Goal: Navigation & Orientation: Find specific page/section

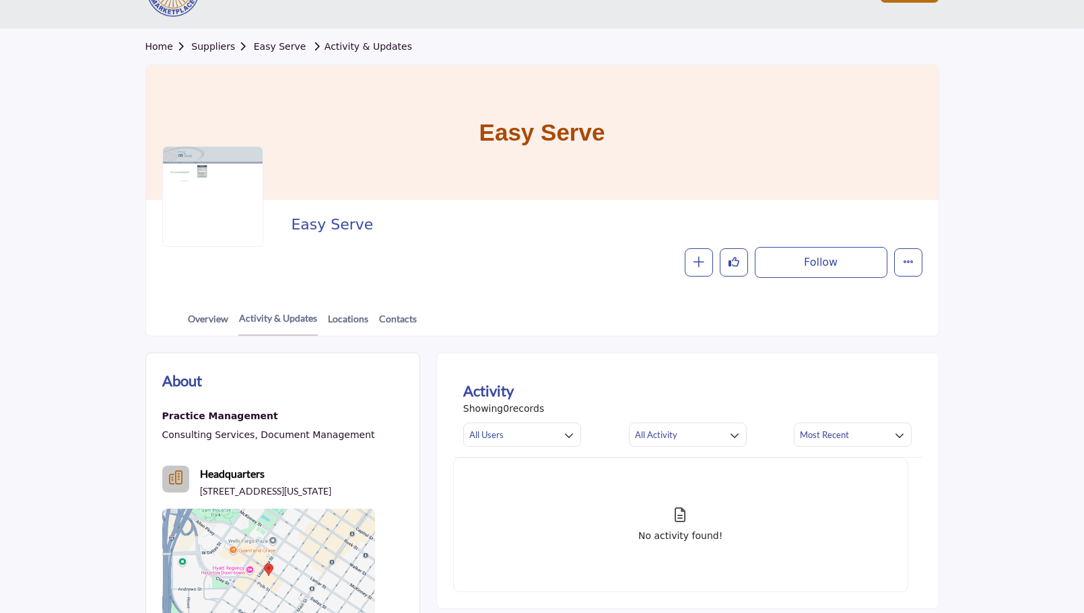
scroll to position [42, 0]
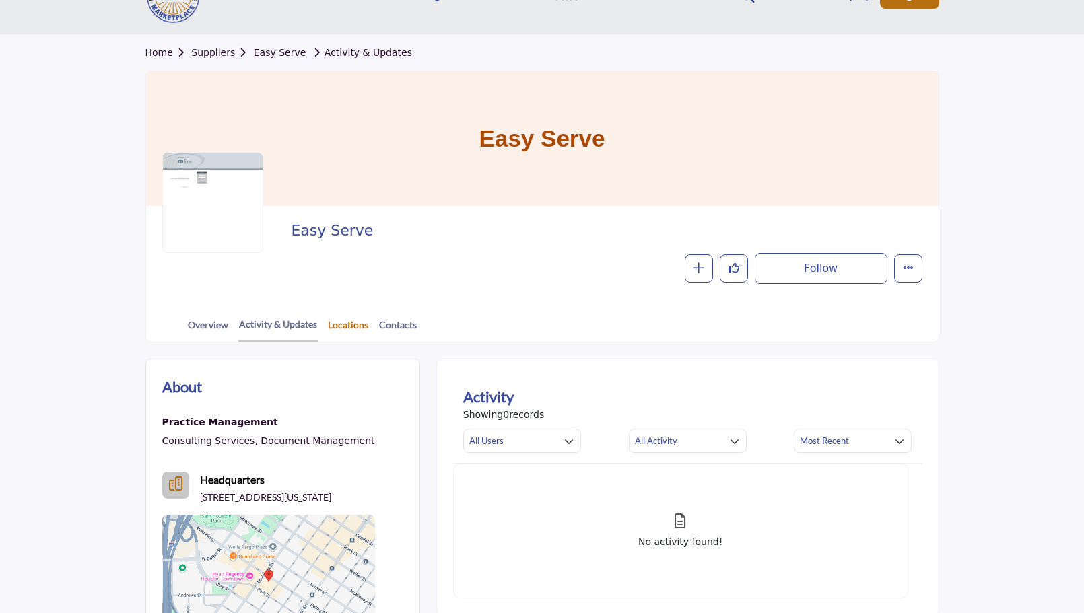
click at [351, 336] on link "Locations" at bounding box center [348, 330] width 42 height 24
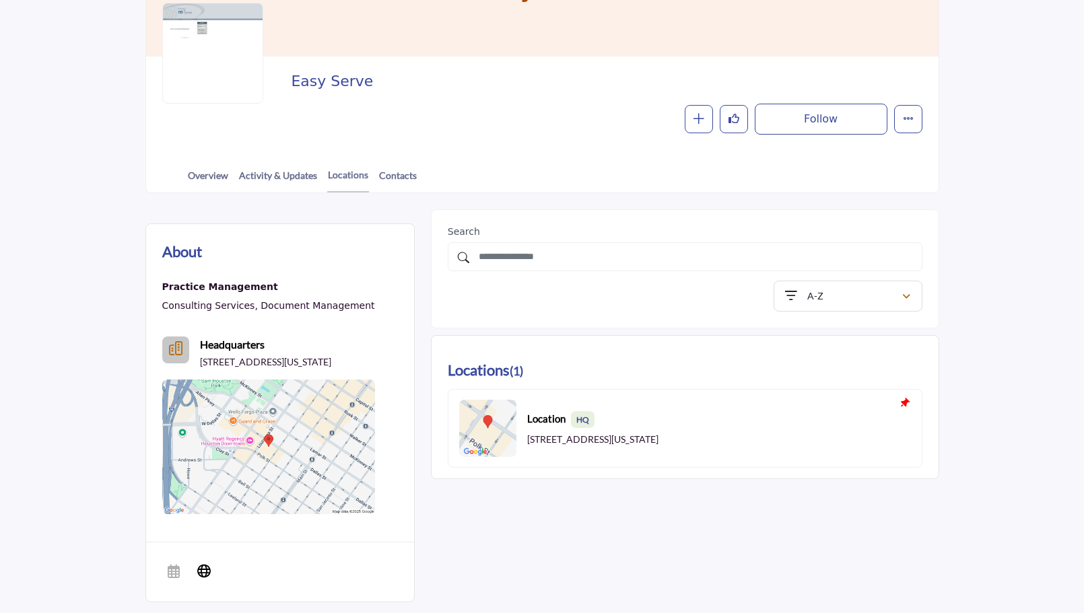
scroll to position [466, 0]
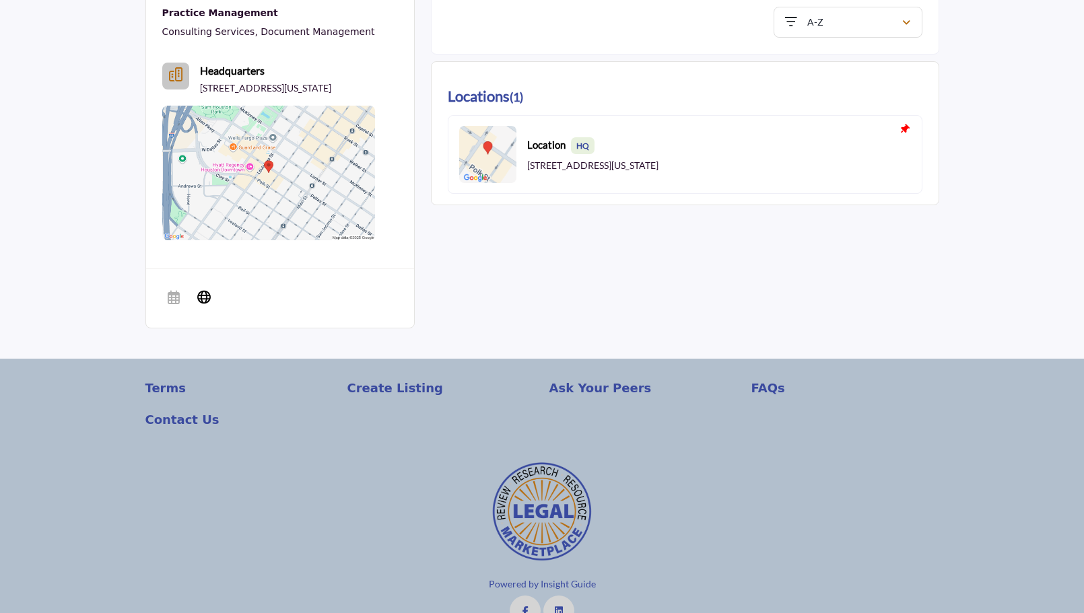
click at [0, 0] on div at bounding box center [0, 0] width 0 height 0
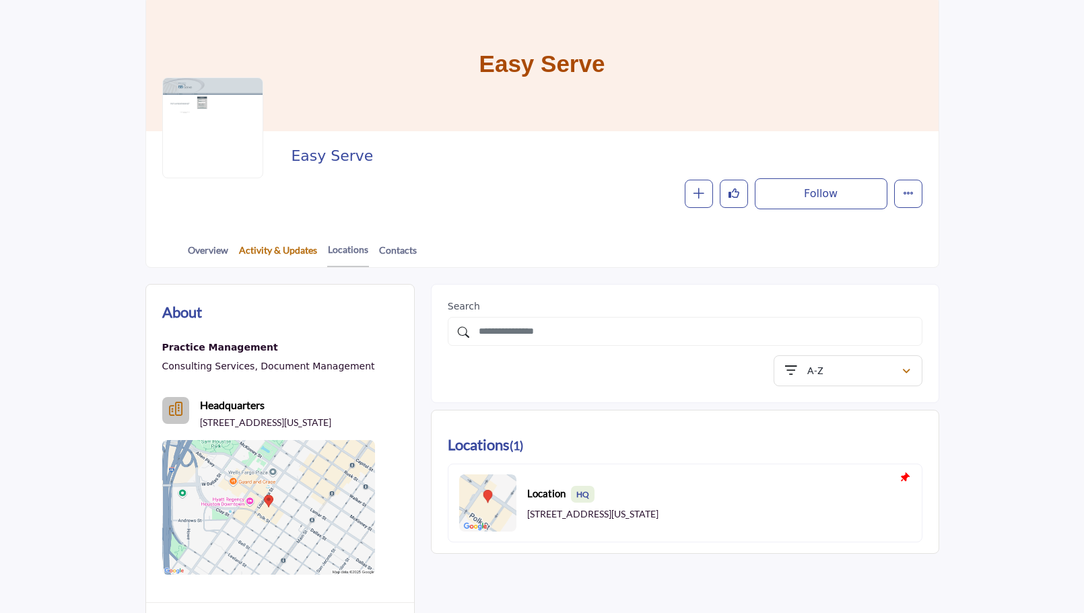
click at [265, 244] on link "Activity & Updates" at bounding box center [277, 255] width 79 height 24
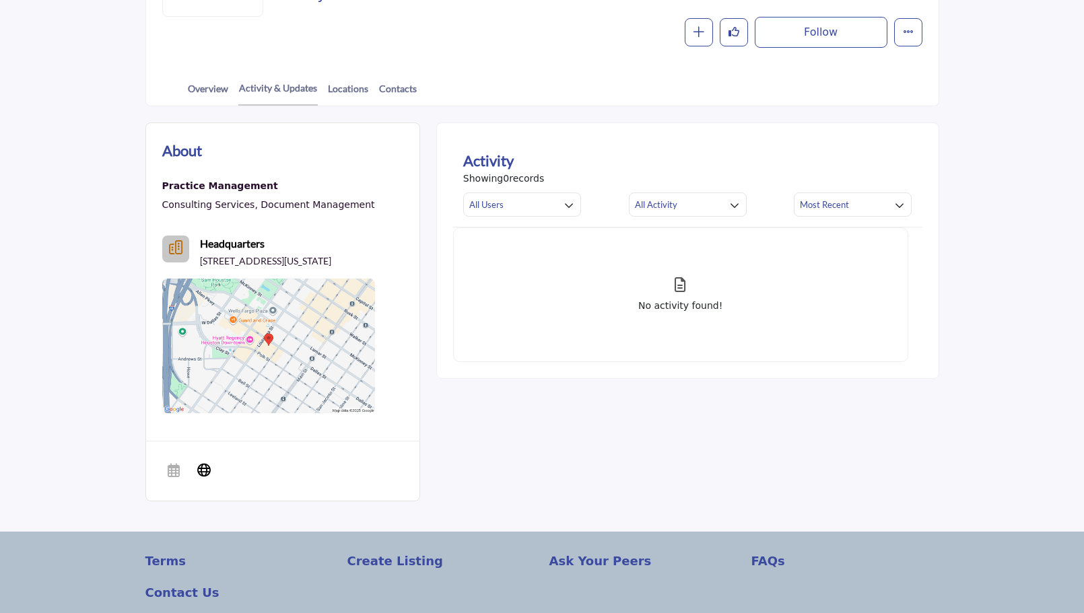
scroll to position [279, 0]
